Goal: Information Seeking & Learning: Learn about a topic

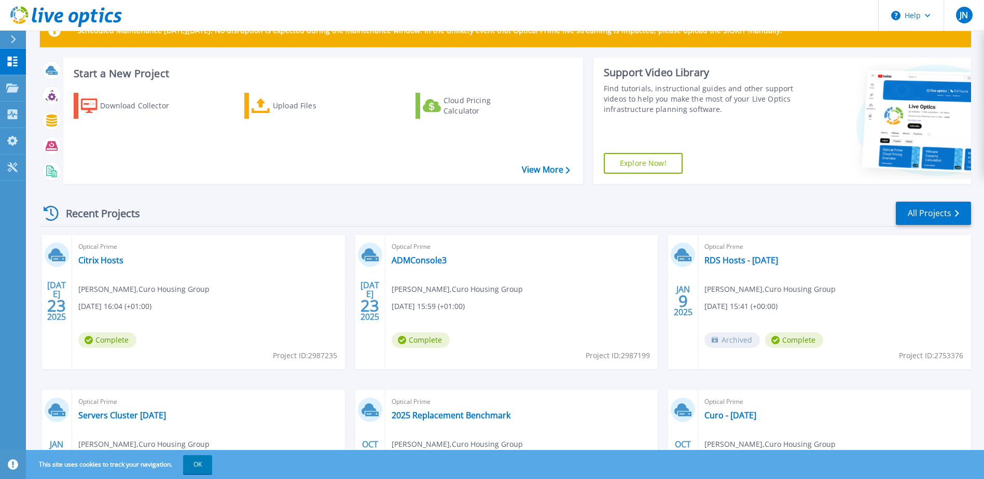
scroll to position [52, 0]
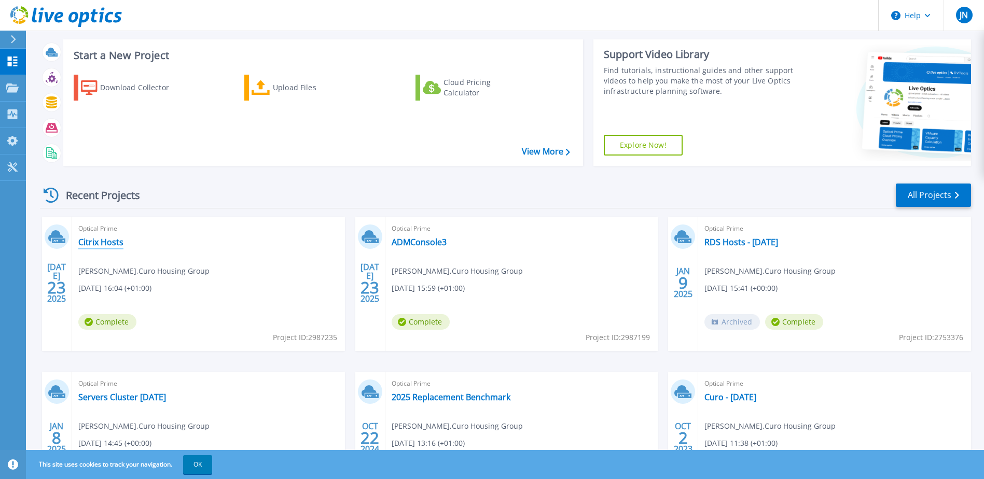
click at [109, 239] on link "Citrix Hosts" at bounding box center [100, 242] width 45 height 10
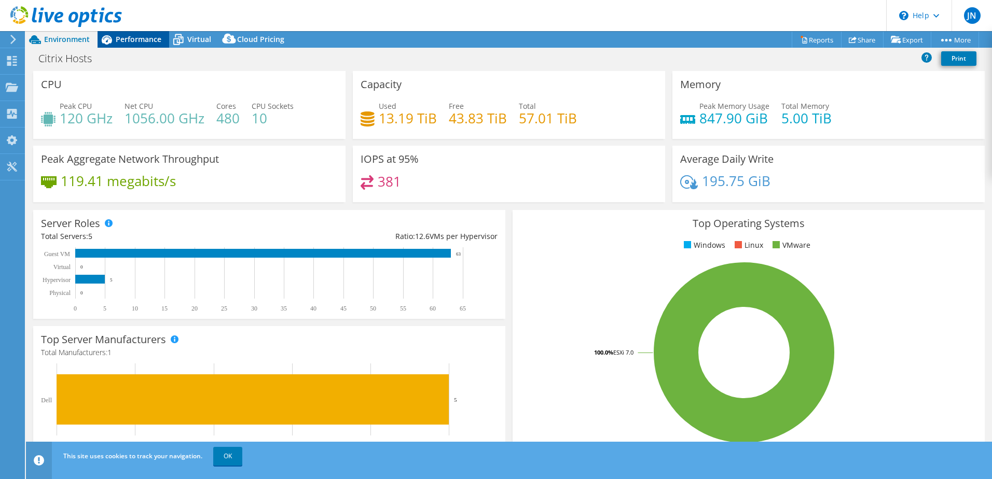
click at [151, 40] on span "Performance" at bounding box center [139, 39] width 46 height 10
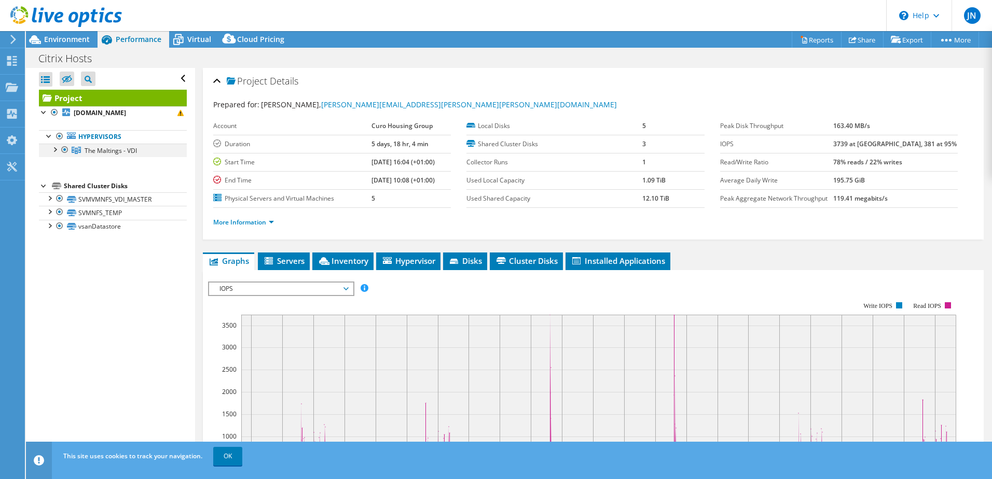
click at [53, 151] on div at bounding box center [54, 149] width 10 height 10
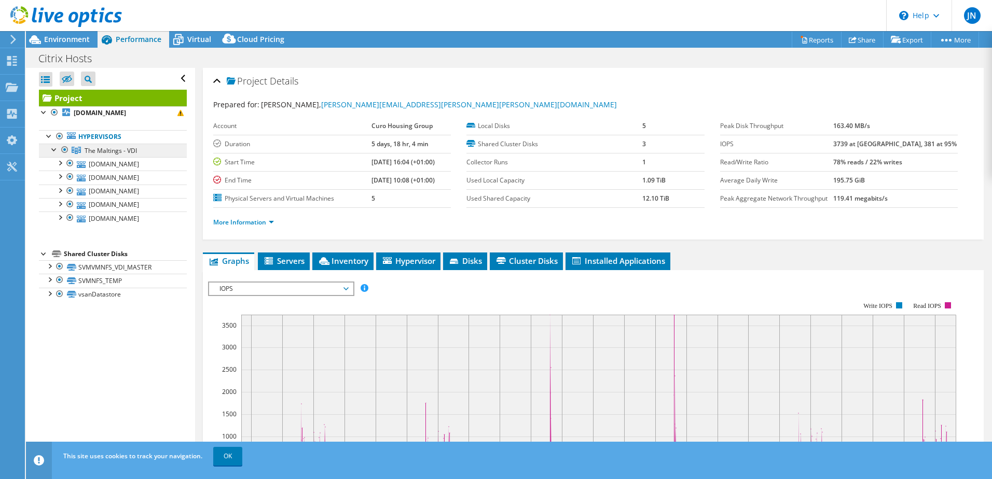
click at [103, 151] on span "The Maltings - VDI" at bounding box center [111, 150] width 52 height 9
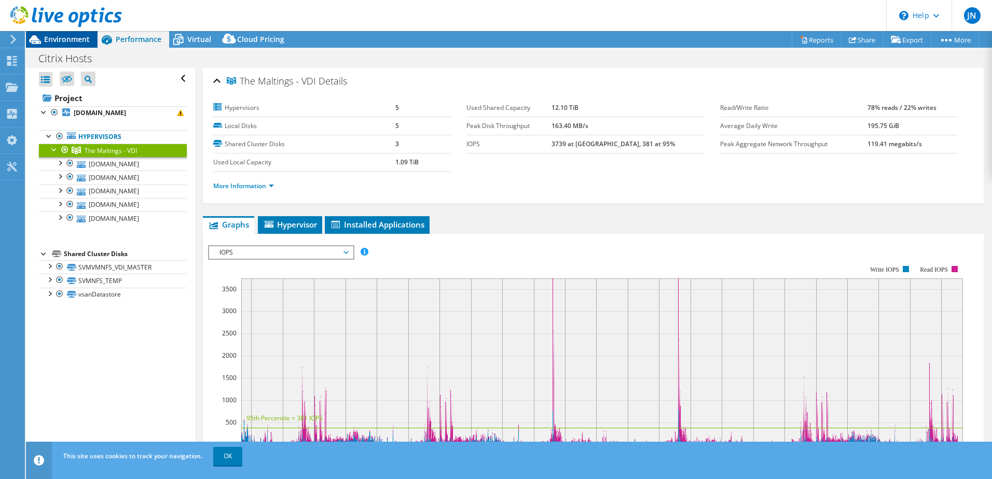
click at [82, 36] on span "Environment" at bounding box center [67, 39] width 46 height 10
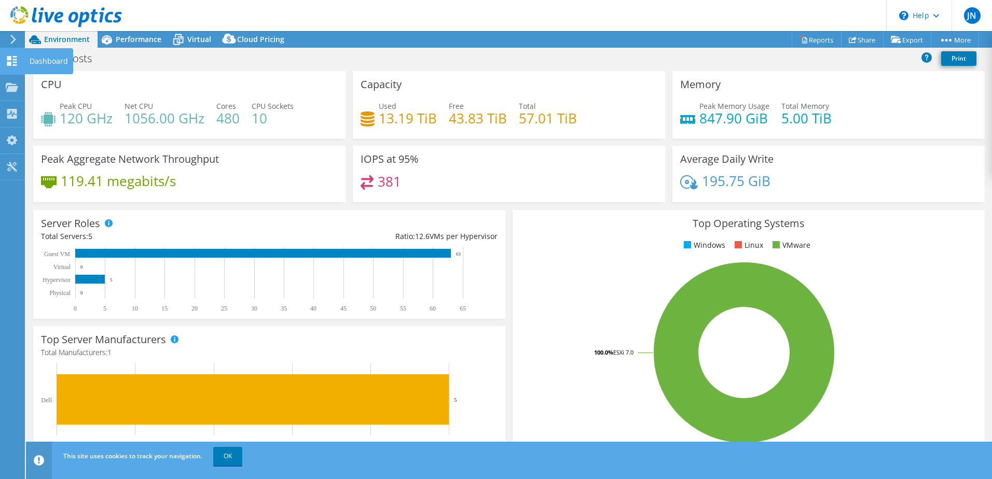
click at [12, 65] on icon at bounding box center [12, 61] width 12 height 10
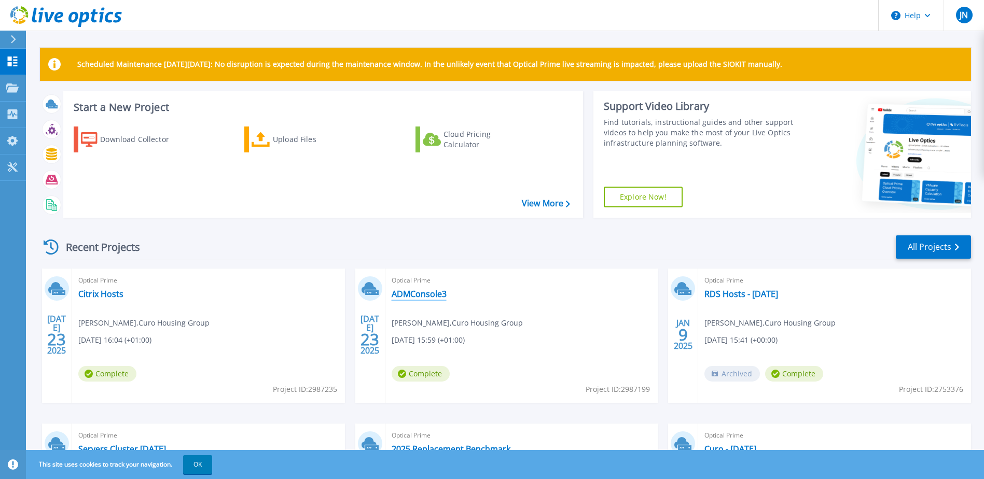
click at [440, 298] on link "ADMConsole3" at bounding box center [419, 294] width 55 height 10
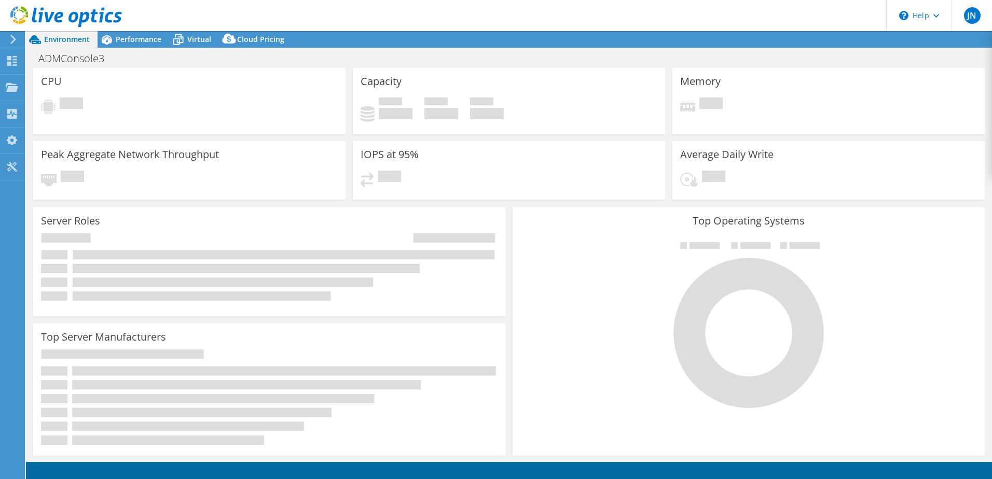
select select "USD"
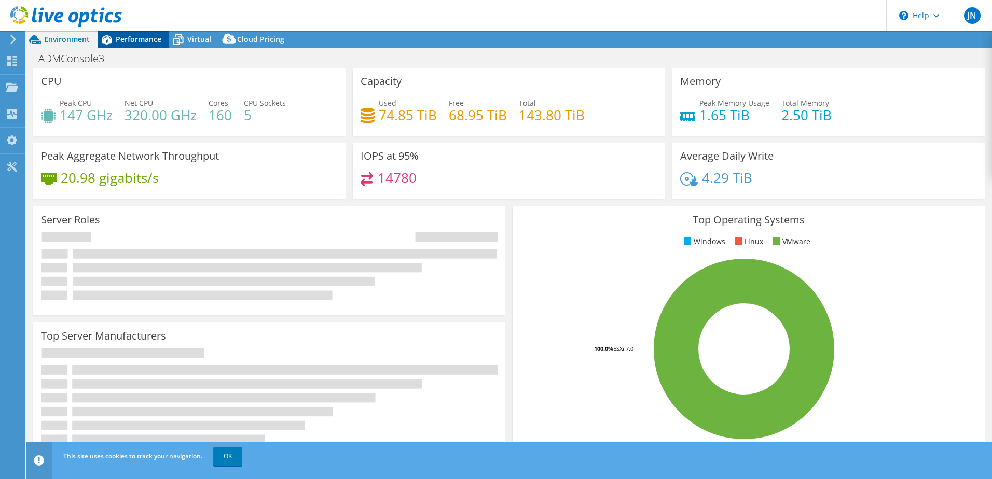
click at [116, 41] on span "Performance" at bounding box center [139, 39] width 46 height 10
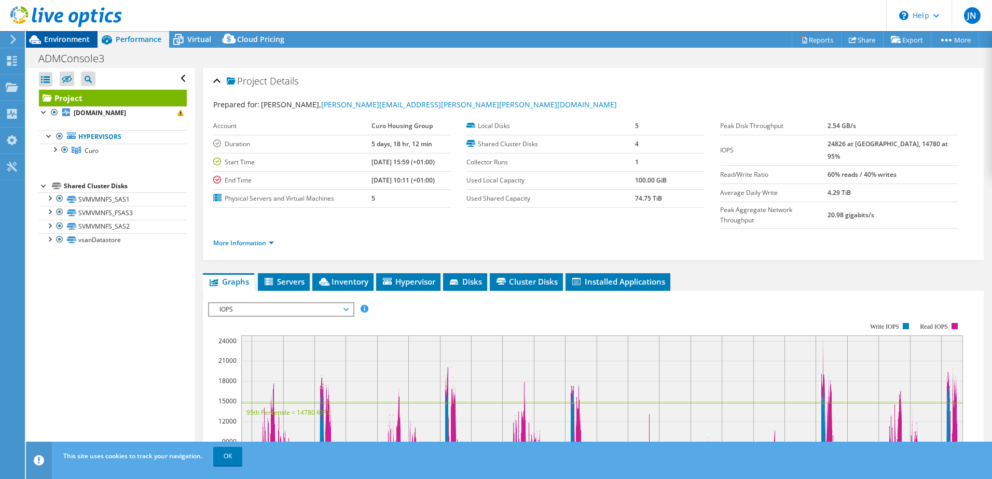
click at [44, 39] on icon at bounding box center [35, 40] width 18 height 18
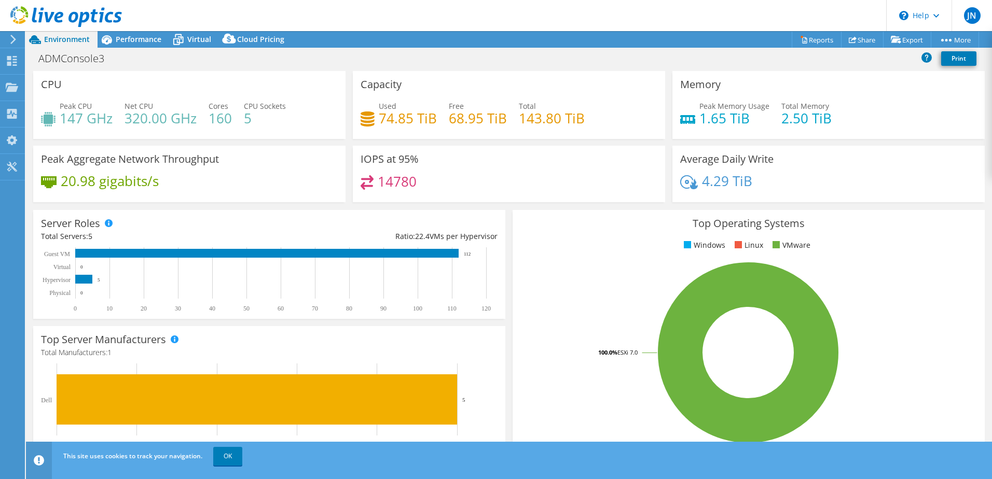
click at [67, 17] on icon at bounding box center [66, 16] width 112 height 21
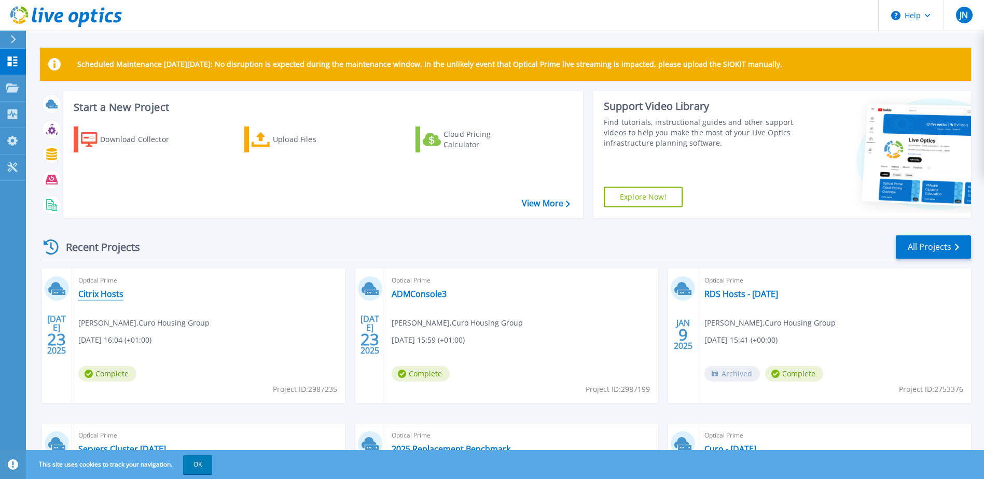
click at [112, 299] on link "Citrix Hosts" at bounding box center [100, 294] width 45 height 10
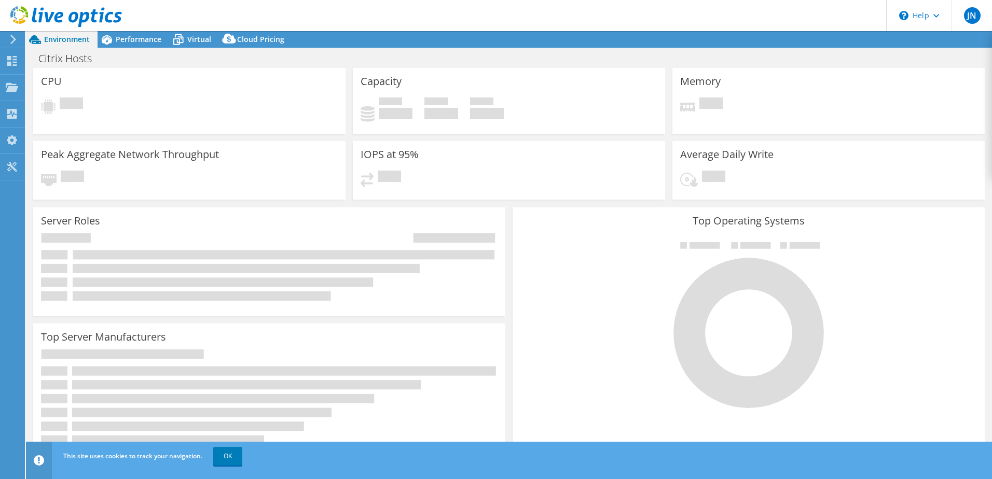
select select "USD"
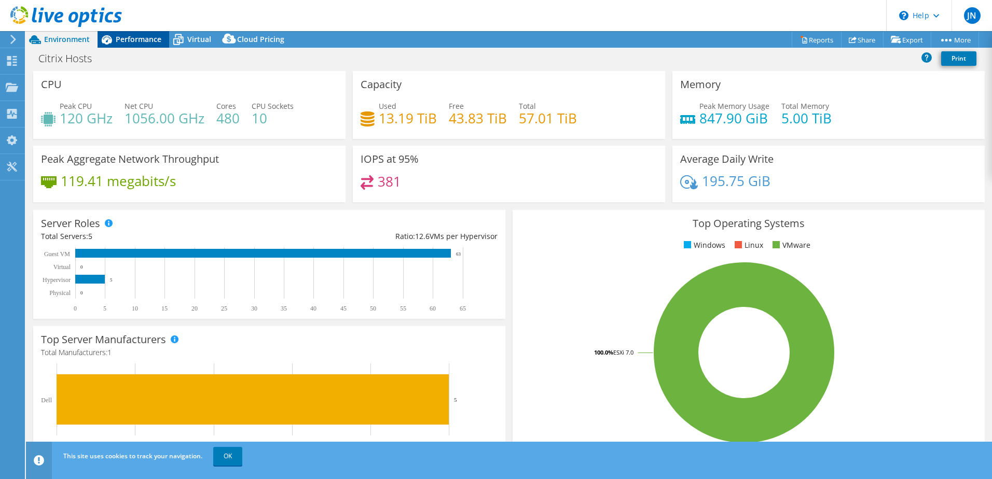
click at [137, 38] on span "Performance" at bounding box center [139, 39] width 46 height 10
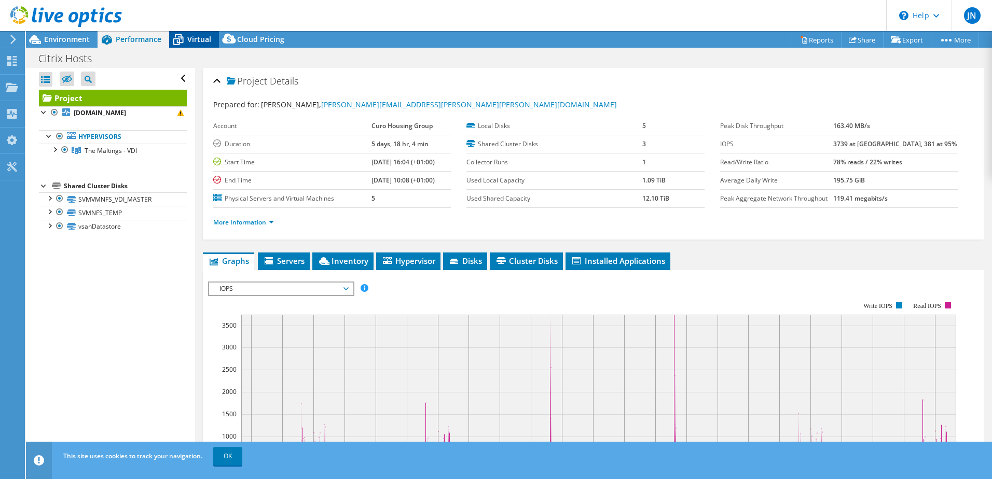
click at [188, 33] on div "Virtual" at bounding box center [194, 39] width 50 height 17
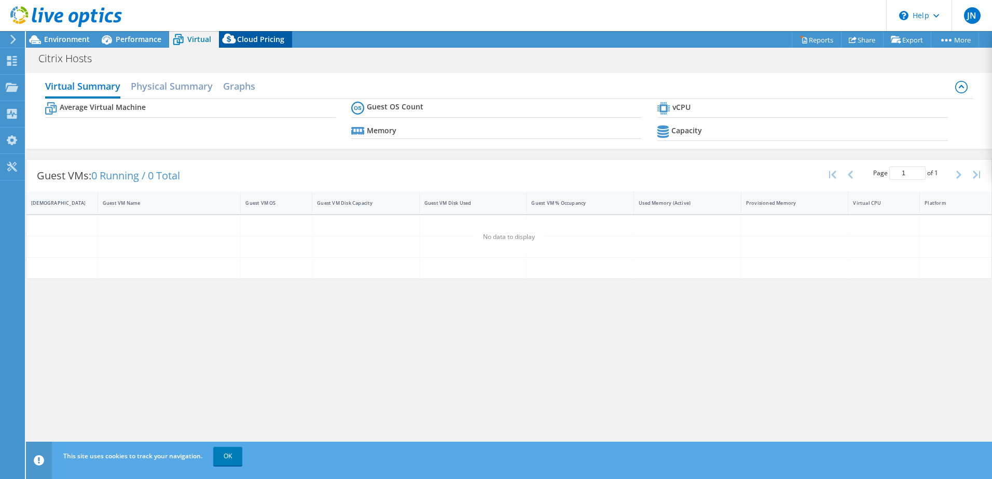
click at [243, 39] on span "Cloud Pricing" at bounding box center [260, 39] width 47 height 10
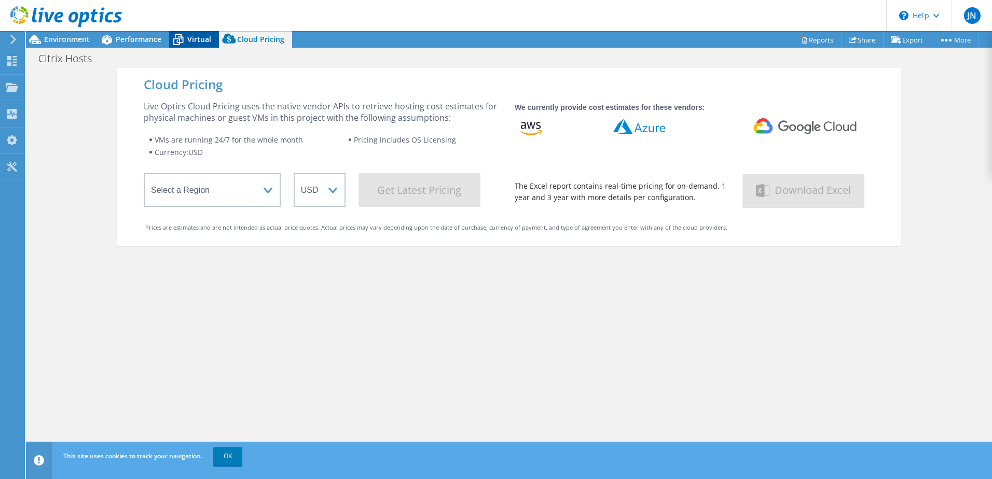
click at [198, 39] on span "Virtual" at bounding box center [199, 39] width 24 height 10
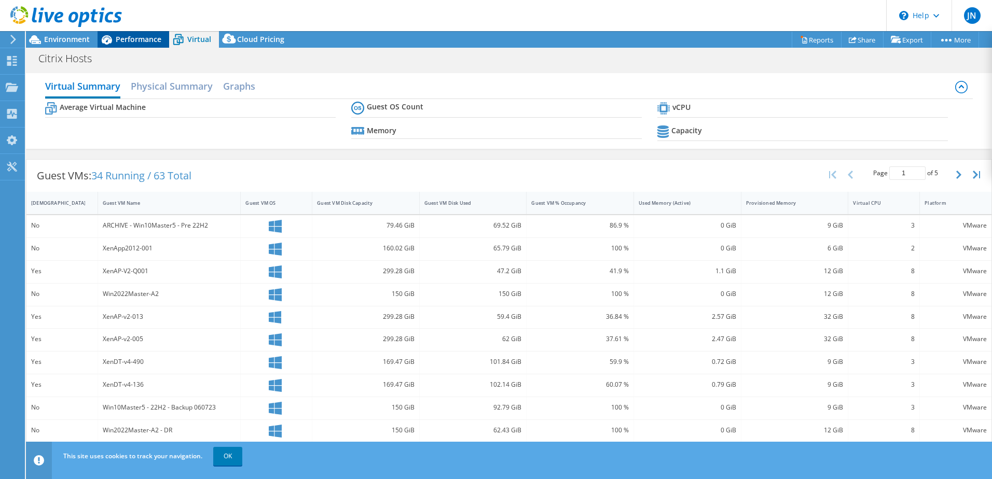
click at [128, 39] on span "Performance" at bounding box center [139, 39] width 46 height 10
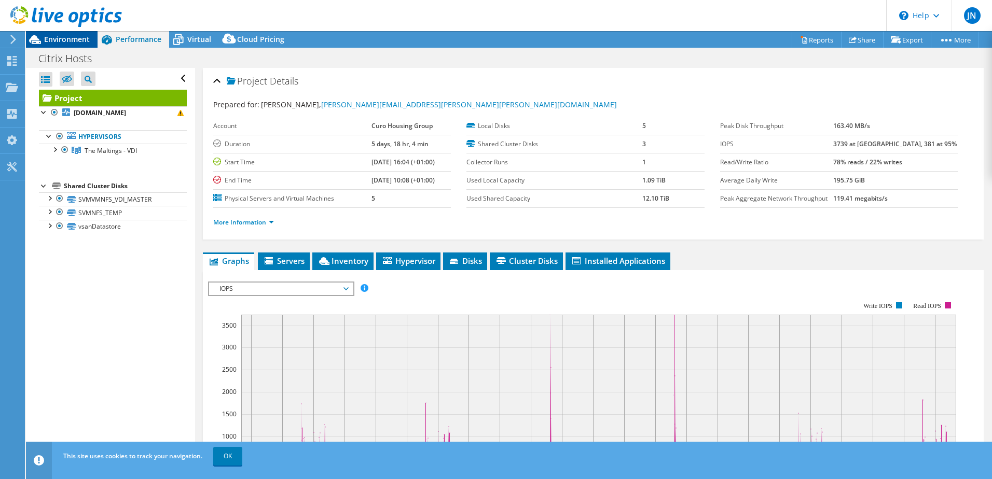
click at [95, 40] on div "Environment" at bounding box center [62, 39] width 72 height 17
